Goal: Task Accomplishment & Management: Manage account settings

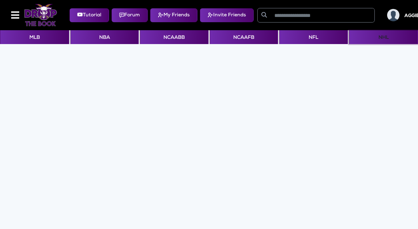
click at [380, 37] on button "NHL" at bounding box center [383, 37] width 69 height 14
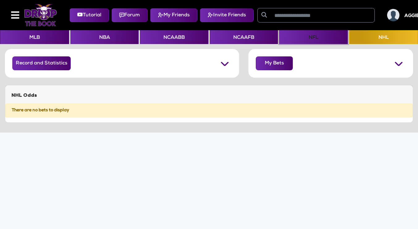
click at [303, 37] on button "NFL" at bounding box center [313, 37] width 69 height 14
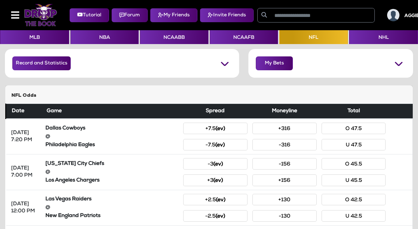
click at [399, 14] on img at bounding box center [393, 15] width 12 height 12
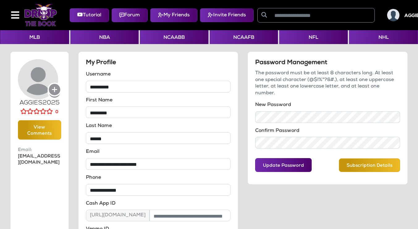
click at [394, 20] on img at bounding box center [393, 15] width 12 height 12
click at [50, 93] on circle at bounding box center [54, 89] width 13 height 13
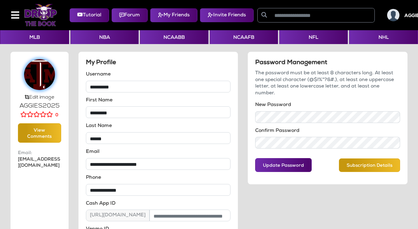
click at [39, 76] on img at bounding box center [39, 74] width 31 height 31
click at [26, 97] on icon "Edit image" at bounding box center [40, 98] width 30 height 7
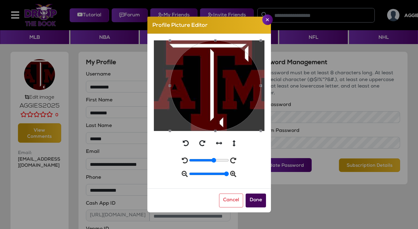
scroll to position [0, 0]
click at [259, 205] on button "Done" at bounding box center [255, 201] width 20 height 14
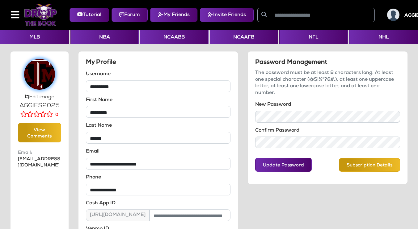
click at [37, 83] on img at bounding box center [39, 74] width 31 height 31
click at [37, 76] on img at bounding box center [39, 74] width 31 height 31
click at [26, 98] on icon "Edit image" at bounding box center [40, 98] width 30 height 7
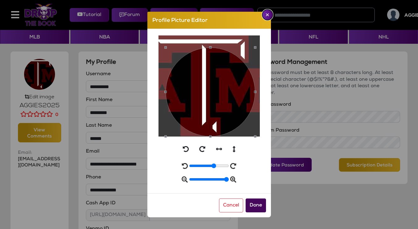
click at [267, 15] on img "Close" at bounding box center [267, 14] width 3 height 3
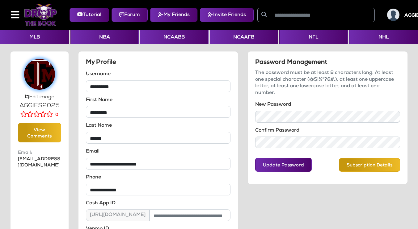
click at [38, 75] on img at bounding box center [39, 74] width 31 height 31
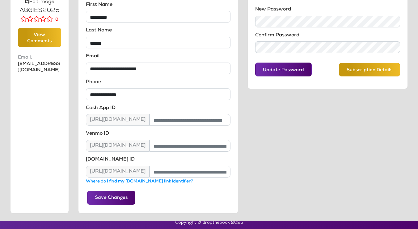
scroll to position [97, 0]
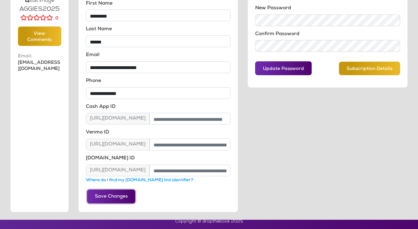
click at [101, 196] on button "Save Changes" at bounding box center [111, 197] width 48 height 14
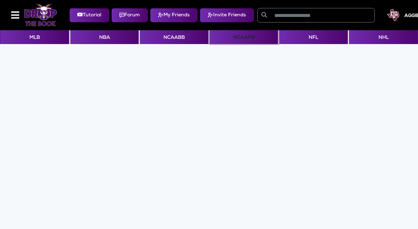
click at [234, 41] on button "NCAAFB" at bounding box center [244, 37] width 69 height 14
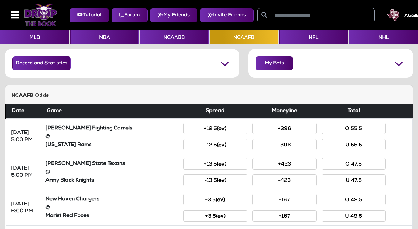
click at [399, 17] on img at bounding box center [393, 15] width 12 height 12
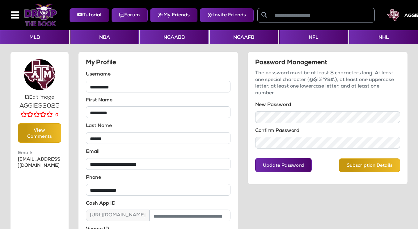
click at [409, 25] on div "Tutorial Forum My Friends Invite Friends AGGIES2025 Recent Notifications Clear …" at bounding box center [209, 14] width 408 height 25
click at [396, 19] on img at bounding box center [393, 15] width 12 height 12
click at [231, 40] on button "NCAAFB" at bounding box center [244, 37] width 69 height 14
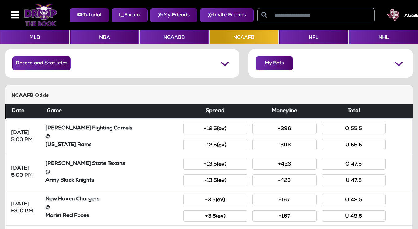
click at [75, 95] on h5 "NCAAFB Odds" at bounding box center [208, 96] width 395 height 6
